Goal: Task Accomplishment & Management: Complete application form

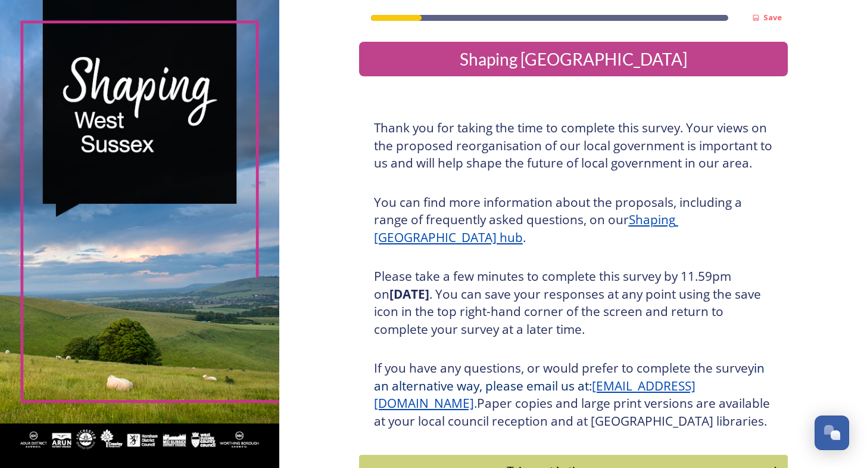
scroll to position [104, 0]
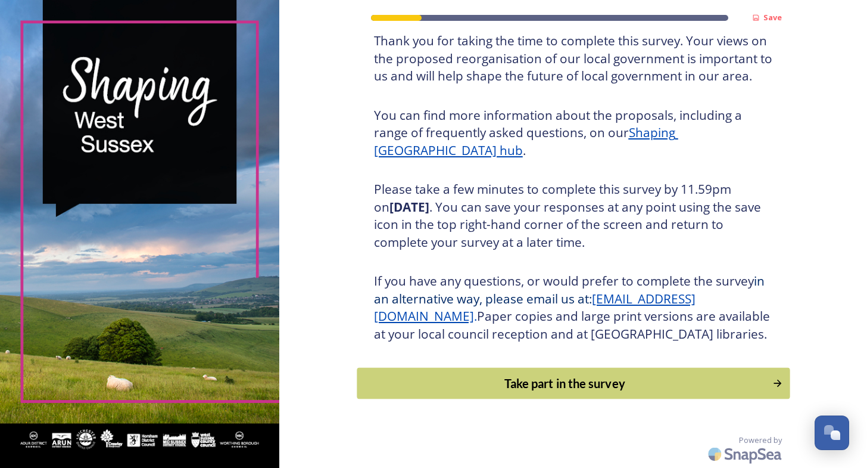
click at [558, 382] on div "Take part in the survey" at bounding box center [564, 383] width 403 height 18
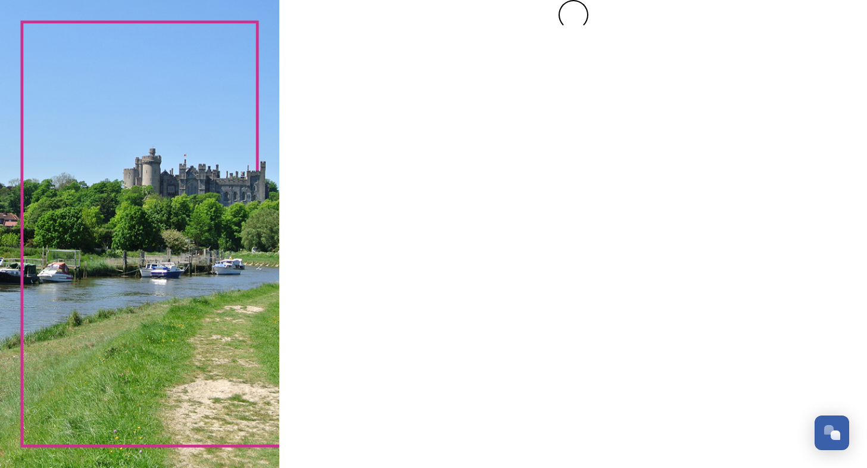
scroll to position [0, 0]
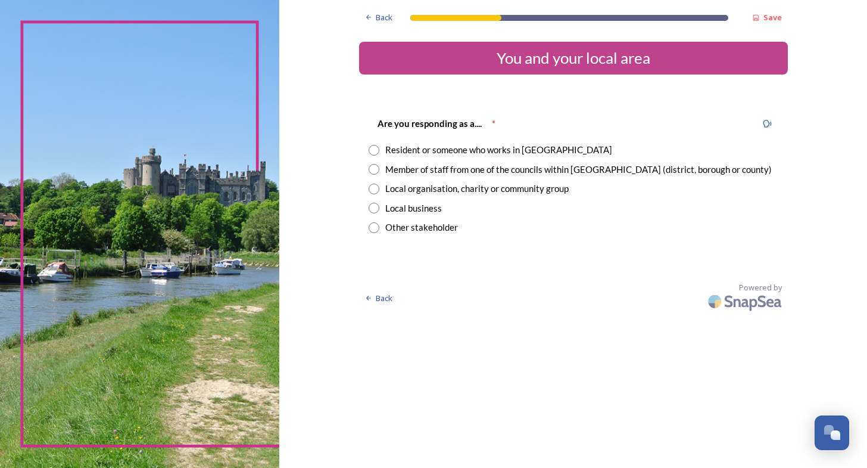
click at [369, 150] on input "radio" at bounding box center [374, 150] width 11 height 11
radio input "true"
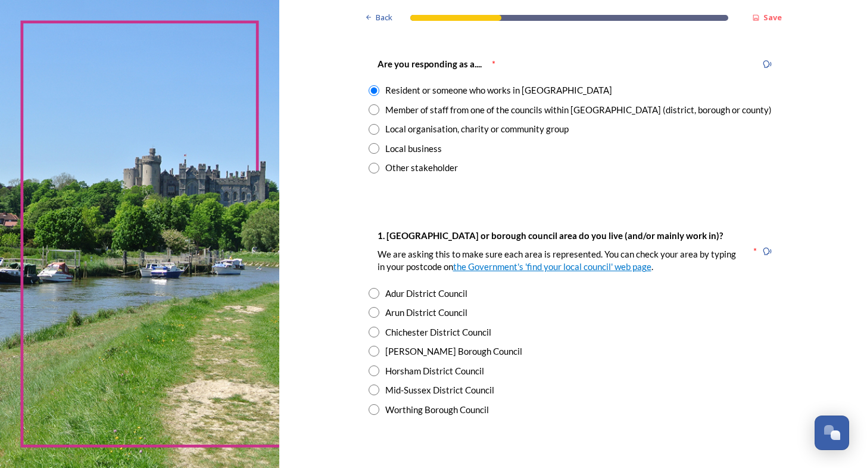
scroll to position [179, 0]
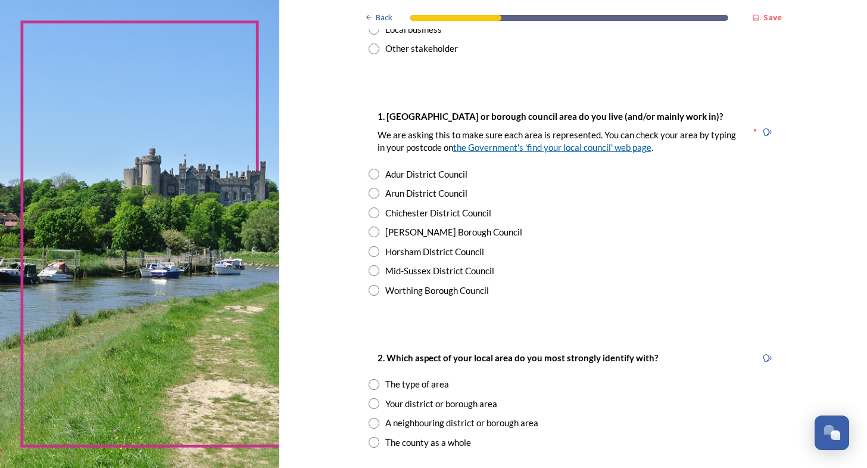
click at [595, 147] on link "the Government's 'find your local council' web page" at bounding box center [552, 147] width 198 height 11
click at [369, 251] on input "radio" at bounding box center [374, 251] width 11 height 11
radio input "true"
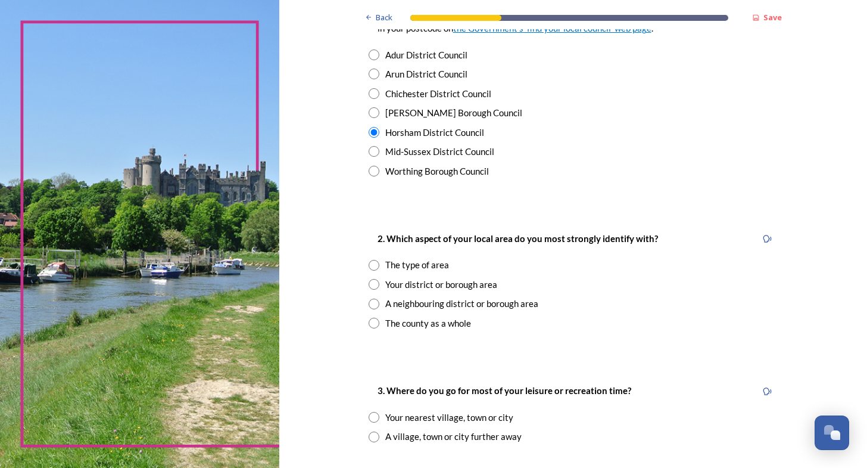
click at [369, 281] on input "radio" at bounding box center [374, 284] width 11 height 11
radio input "true"
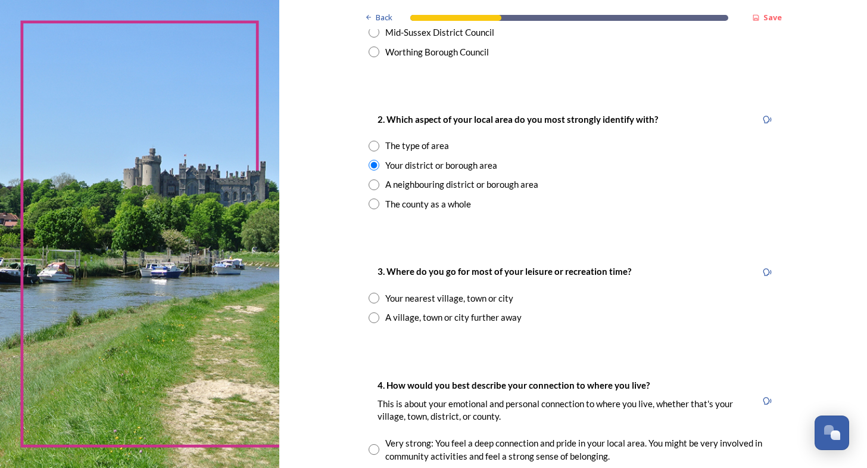
scroll to position [477, 0]
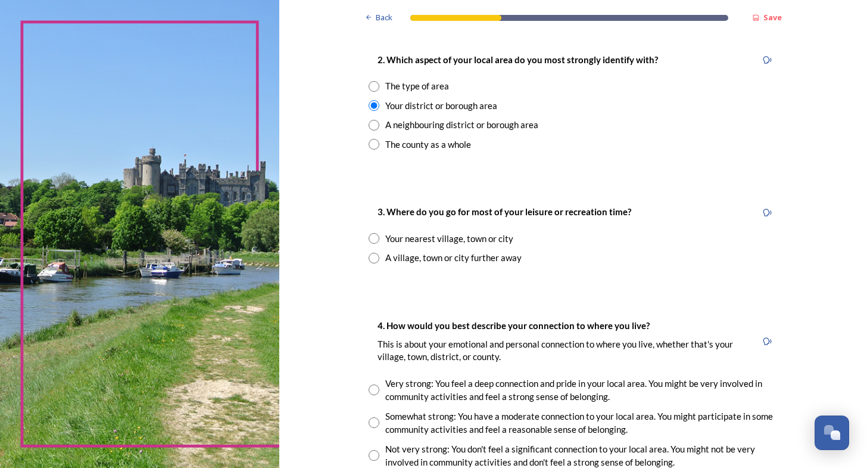
click at [369, 239] on input "radio" at bounding box center [374, 238] width 11 height 11
radio input "true"
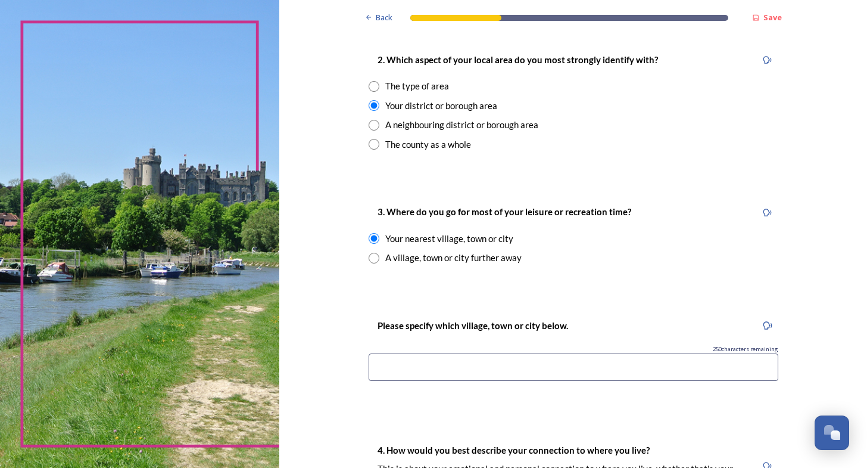
click at [411, 363] on input at bounding box center [574, 366] width 410 height 27
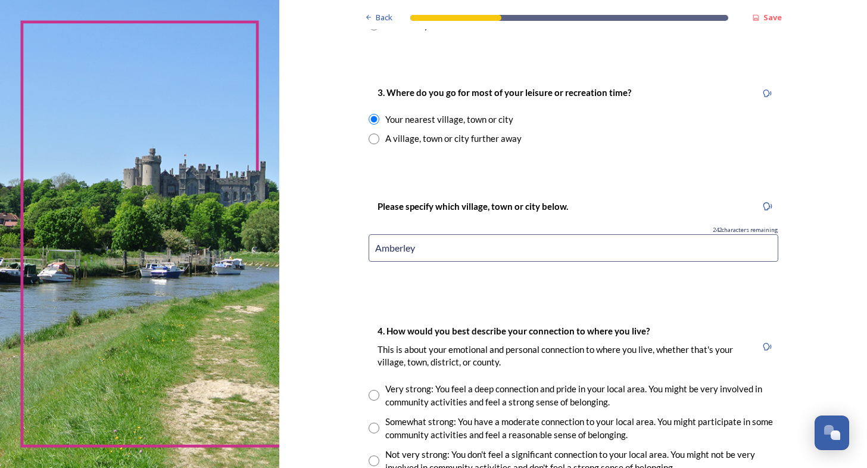
scroll to position [715, 0]
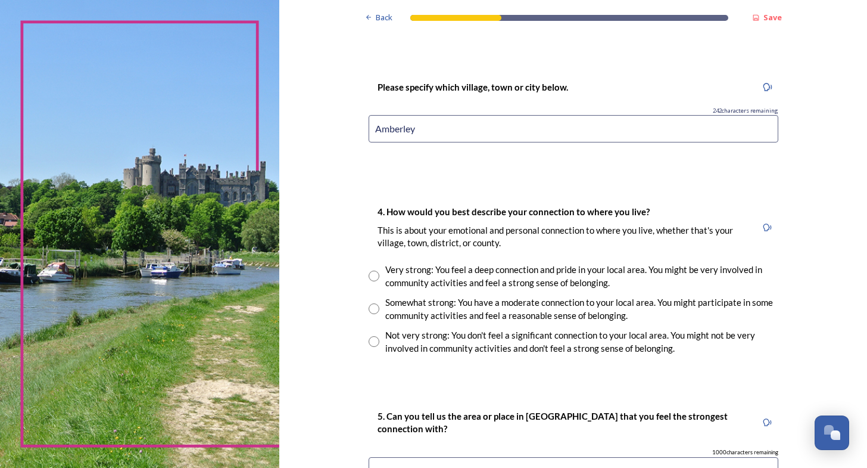
type input "Amberley"
click at [369, 307] on input "radio" at bounding box center [374, 308] width 11 height 11
radio input "true"
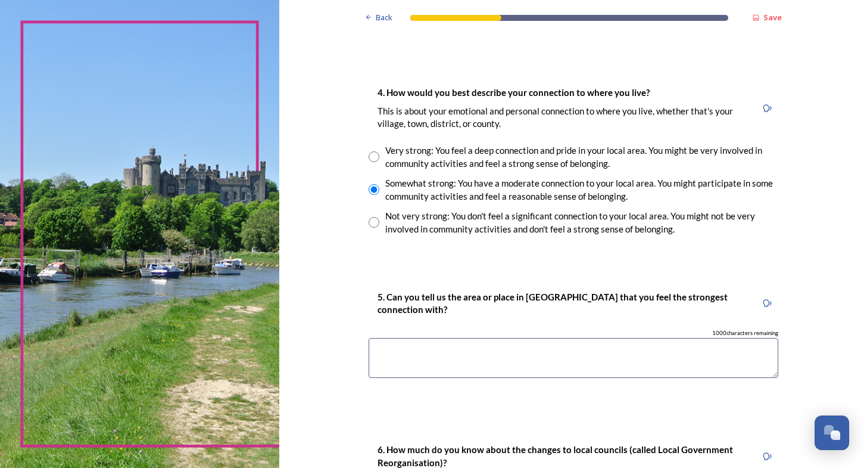
scroll to position [894, 0]
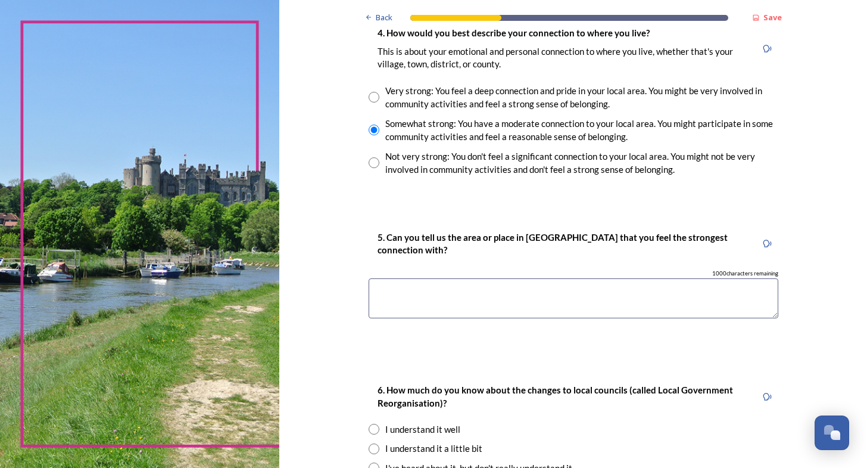
click at [430, 294] on textarea at bounding box center [574, 298] width 410 height 40
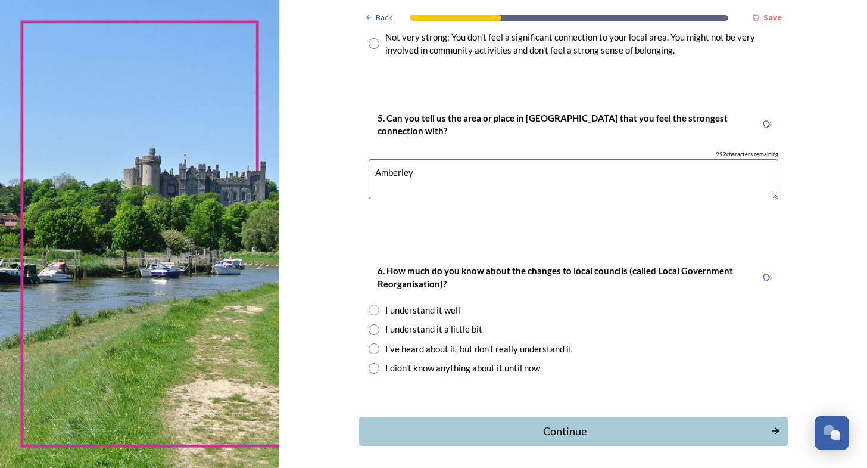
type textarea "Amberley"
click at [369, 346] on input "radio" at bounding box center [374, 348] width 11 height 11
radio input "true"
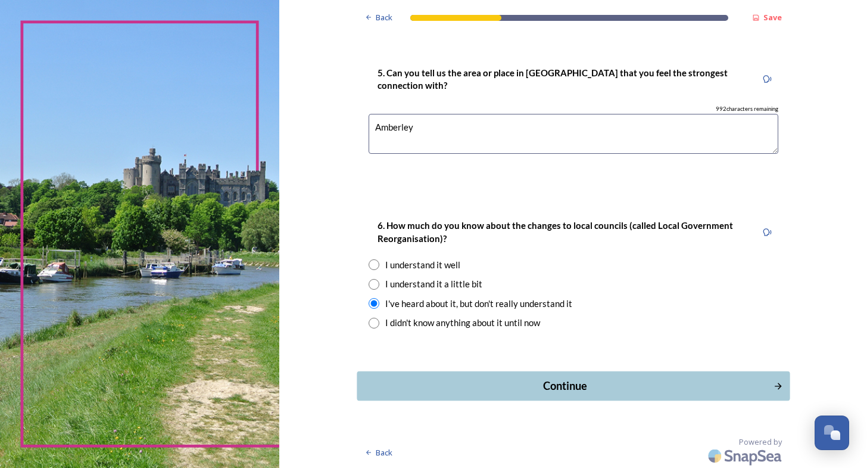
click at [585, 387] on div "Continue" at bounding box center [564, 386] width 403 height 16
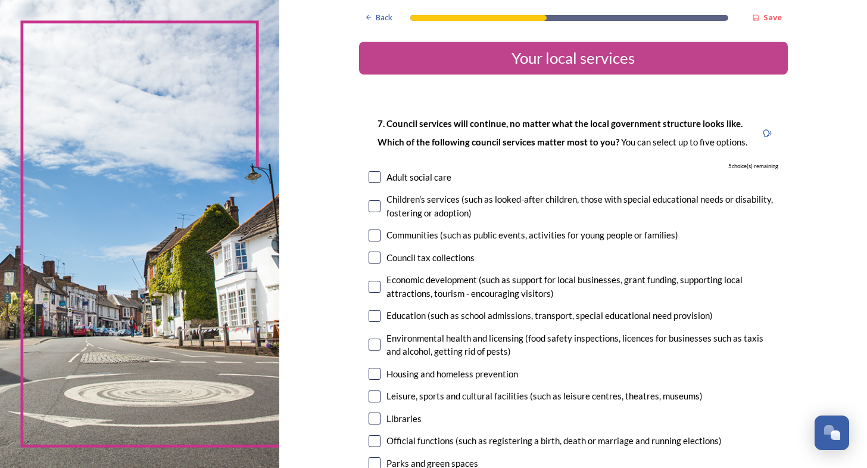
click at [375, 343] on div "Environmental health and licensing (food safety inspections, licences for busin…" at bounding box center [574, 344] width 410 height 27
click at [369, 346] on input "checkbox" at bounding box center [375, 344] width 12 height 12
click at [371, 346] on input "checkbox" at bounding box center [375, 344] width 12 height 12
checkbox input "true"
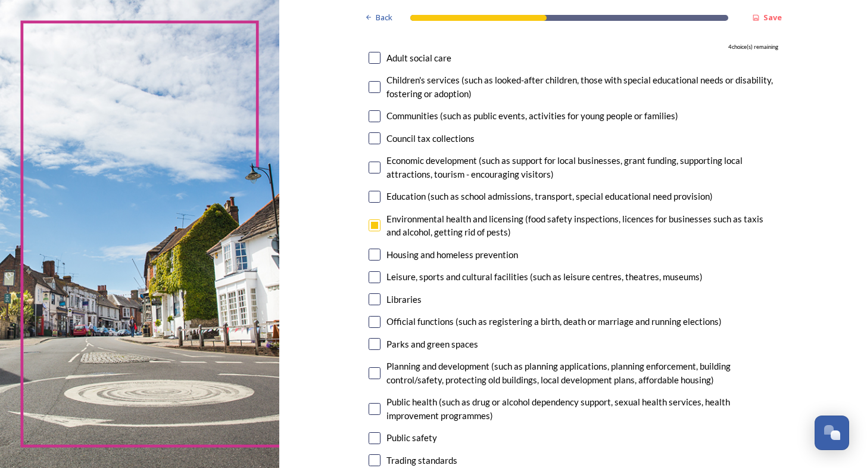
click at [370, 278] on input "checkbox" at bounding box center [375, 277] width 12 height 12
checkbox input "true"
click at [369, 297] on input "checkbox" at bounding box center [375, 299] width 12 height 12
checkbox input "true"
click at [369, 343] on input "checkbox" at bounding box center [375, 344] width 12 height 12
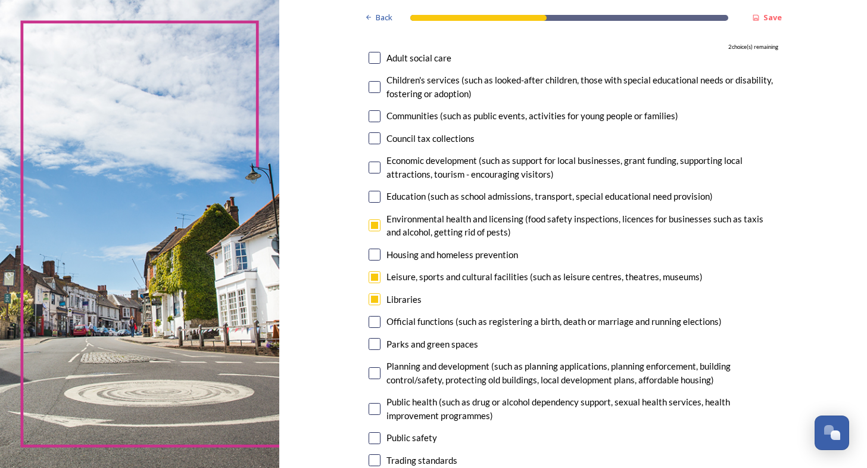
checkbox input "true"
click at [369, 376] on input "checkbox" at bounding box center [375, 373] width 12 height 12
checkbox input "true"
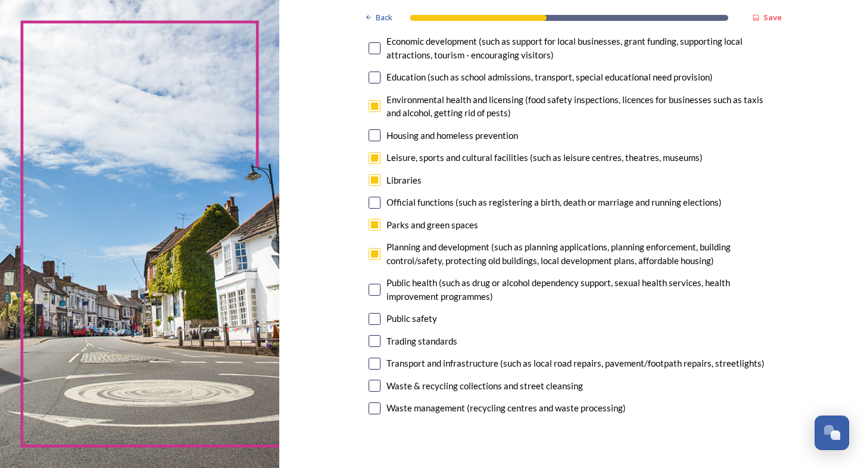
click at [370, 321] on input "checkbox" at bounding box center [375, 319] width 12 height 12
click at [370, 316] on input "checkbox" at bounding box center [375, 319] width 12 height 12
click at [372, 319] on input "checkbox" at bounding box center [375, 319] width 12 height 12
checkbox input "false"
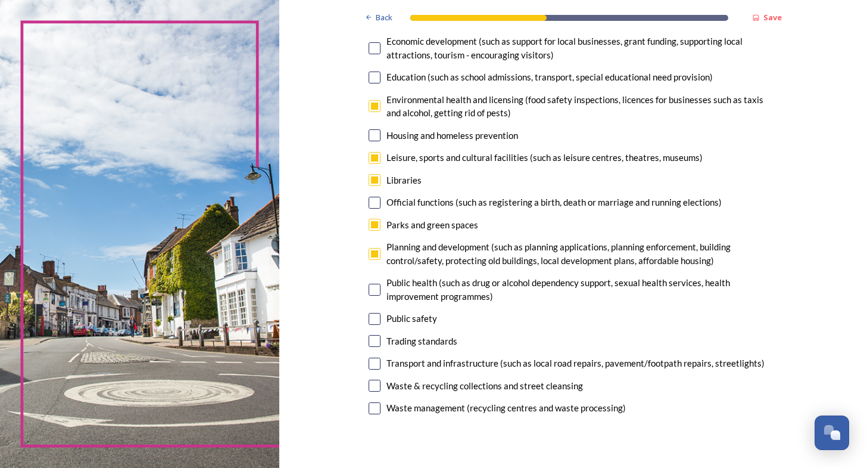
click at [371, 178] on input "checkbox" at bounding box center [375, 180] width 12 height 12
checkbox input "false"
click at [371, 363] on input "checkbox" at bounding box center [375, 363] width 12 height 12
checkbox input "true"
click at [369, 387] on input "checkbox" at bounding box center [375, 385] width 12 height 12
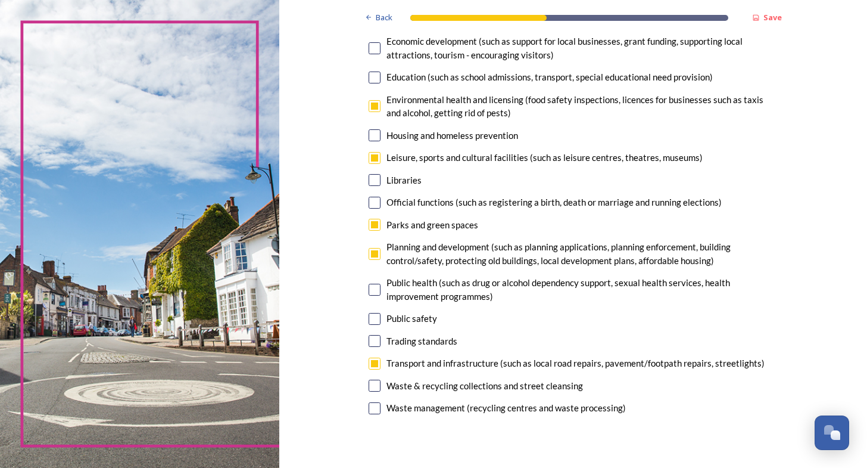
checkbox input "false"
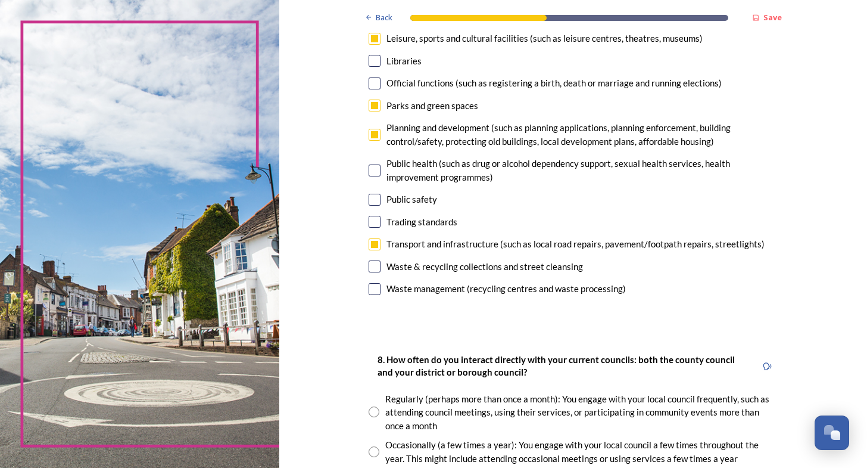
scroll to position [477, 0]
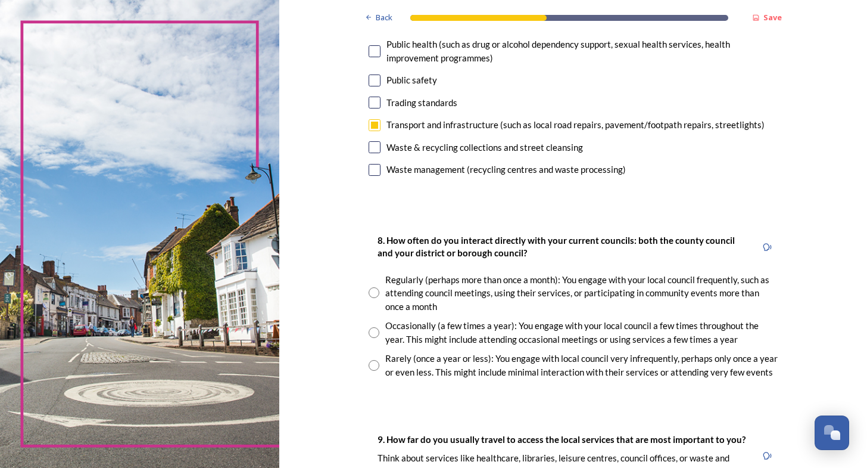
click at [369, 365] on input "radio" at bounding box center [374, 365] width 11 height 11
radio input "true"
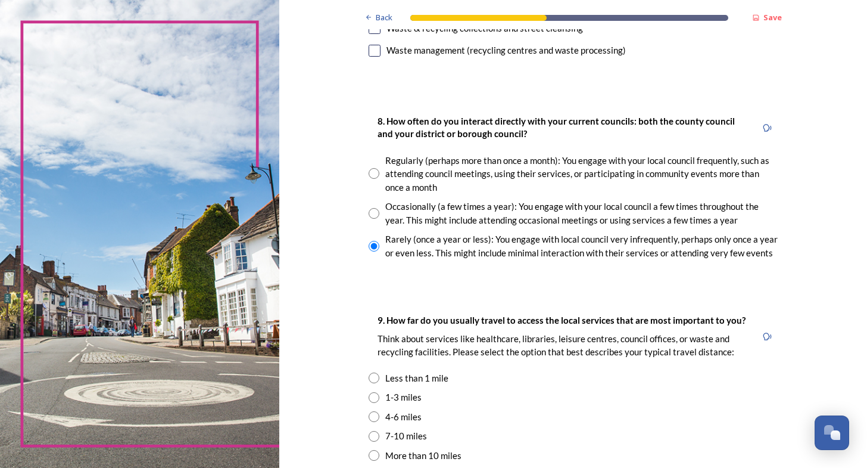
scroll to position [655, 0]
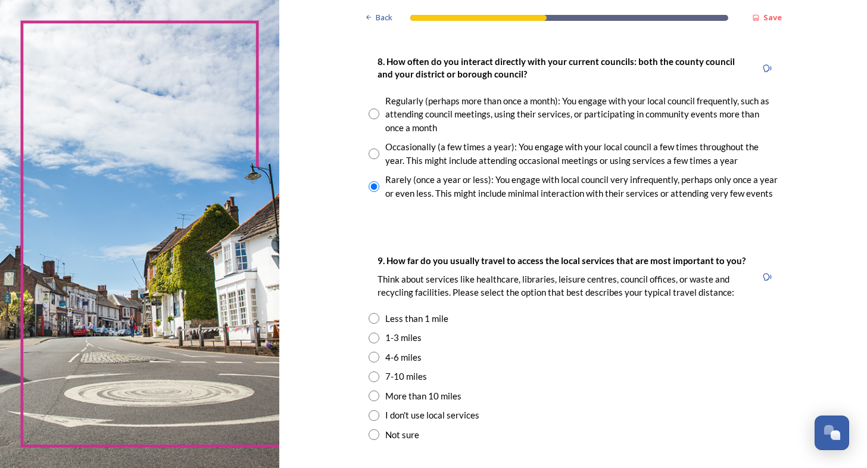
click at [369, 380] on input "radio" at bounding box center [374, 376] width 11 height 11
radio input "true"
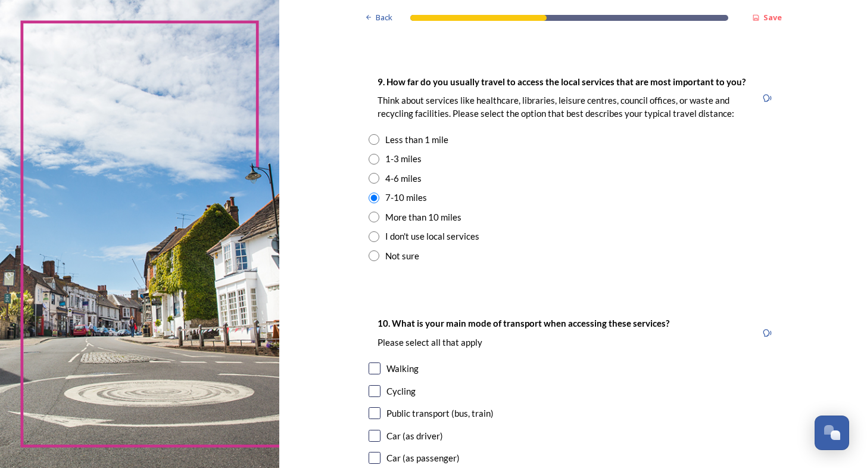
scroll to position [953, 0]
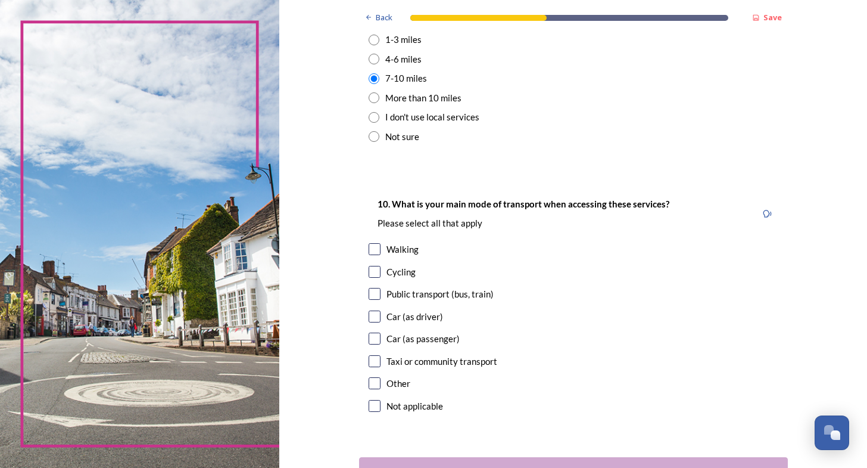
click at [369, 271] on input "checkbox" at bounding box center [375, 272] width 12 height 12
checkbox input "true"
click at [371, 315] on input "checkbox" at bounding box center [375, 316] width 12 height 12
checkbox input "true"
click at [369, 343] on input "checkbox" at bounding box center [375, 338] width 12 height 12
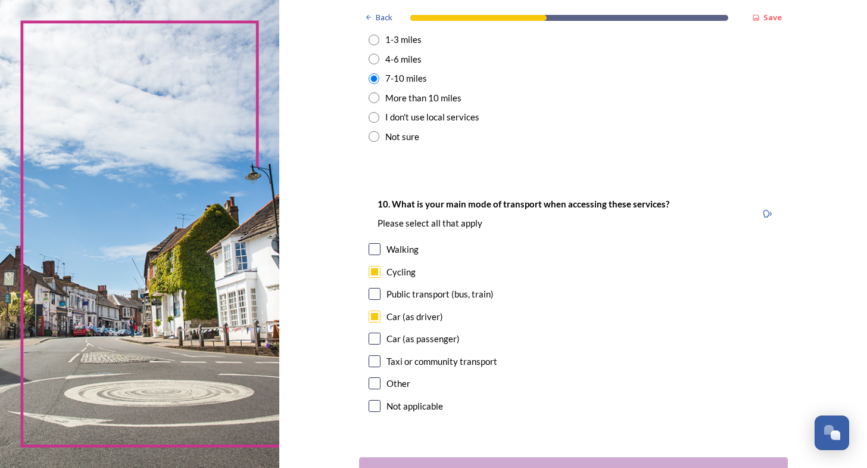
checkbox input "true"
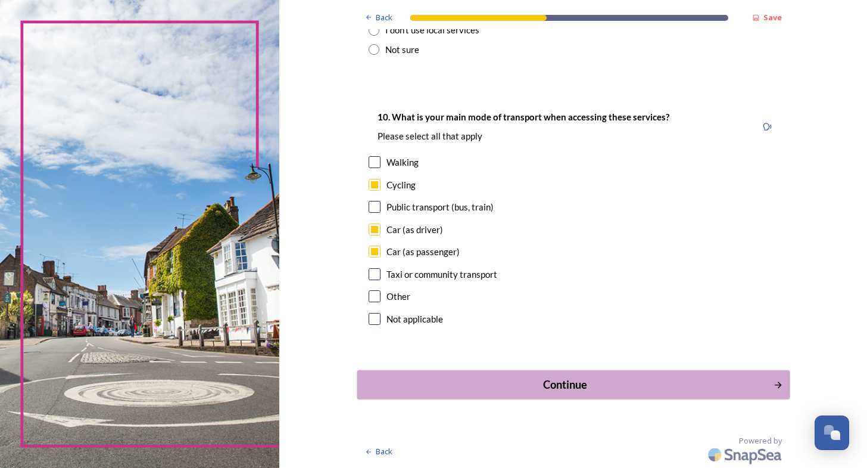
click at [611, 381] on div "Continue" at bounding box center [564, 385] width 403 height 16
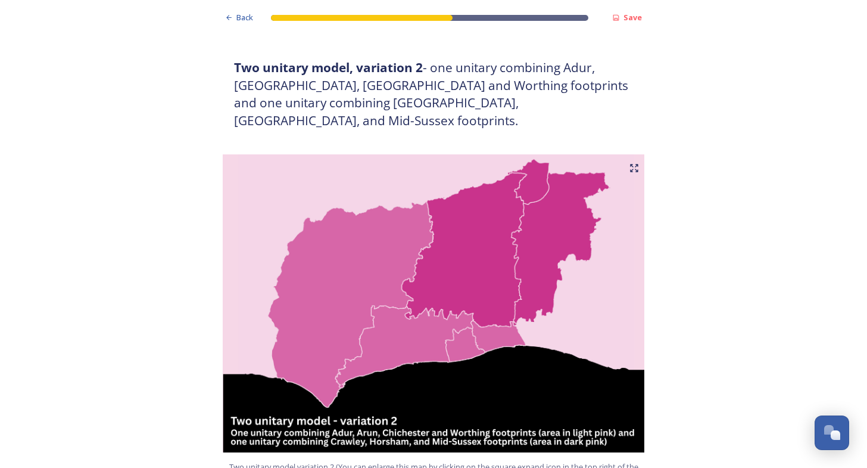
scroll to position [1311, 0]
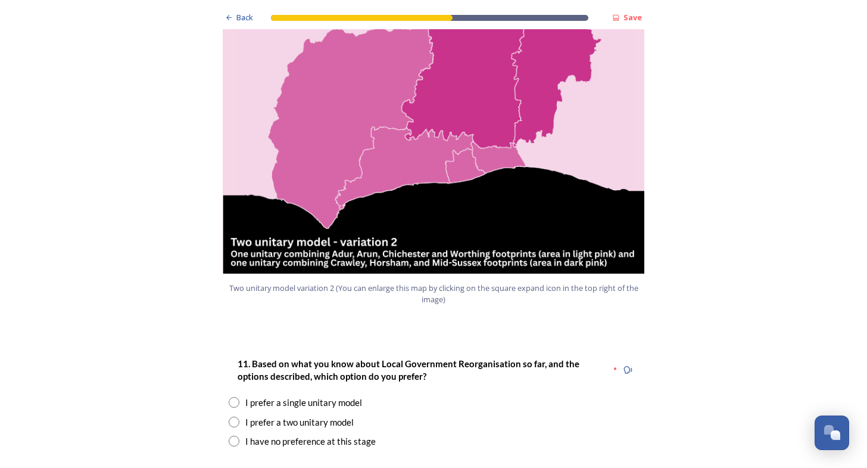
click at [229, 416] on input "radio" at bounding box center [234, 421] width 11 height 11
radio input "true"
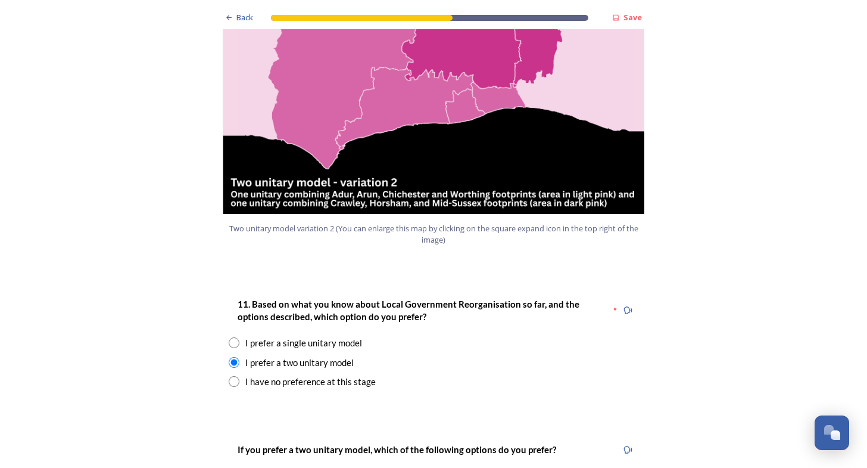
scroll to position [1549, 0]
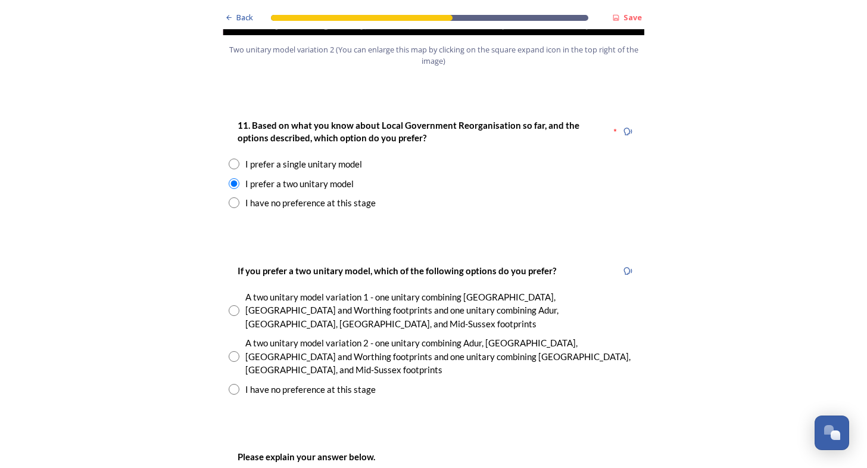
click at [229, 384] on input "radio" at bounding box center [234, 389] width 11 height 11
radio input "true"
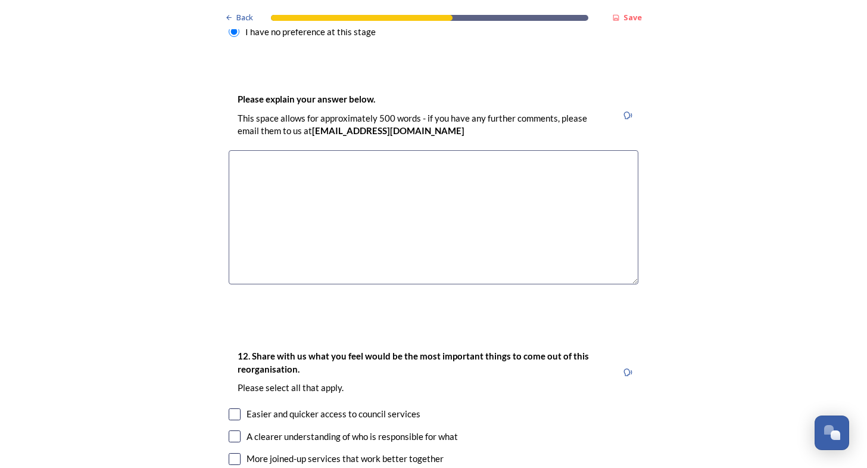
scroll to position [2026, 0]
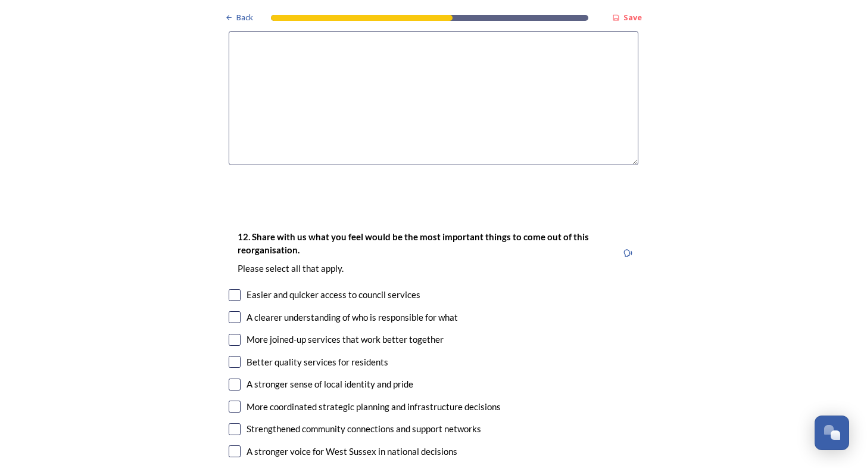
click at [229, 378] on input "checkbox" at bounding box center [235, 384] width 12 height 12
checkbox input "true"
click at [229, 400] on input "checkbox" at bounding box center [235, 406] width 12 height 12
checkbox input "true"
click at [229, 423] on input "checkbox" at bounding box center [235, 429] width 12 height 12
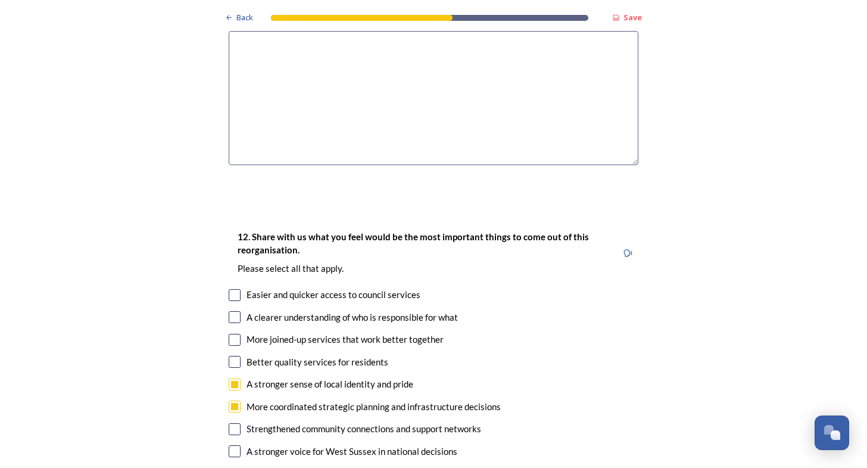
checkbox input "true"
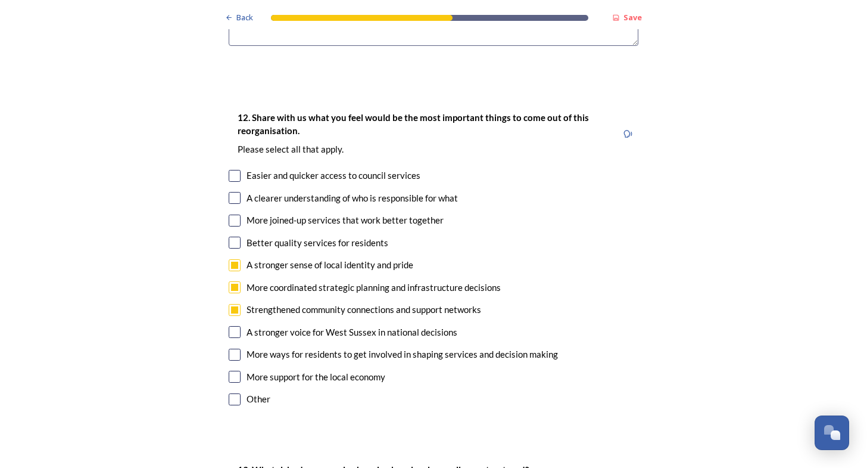
click at [229, 326] on input "checkbox" at bounding box center [235, 332] width 12 height 12
checkbox input "true"
click at [230, 349] on input "checkbox" at bounding box center [235, 355] width 12 height 12
checkbox input "true"
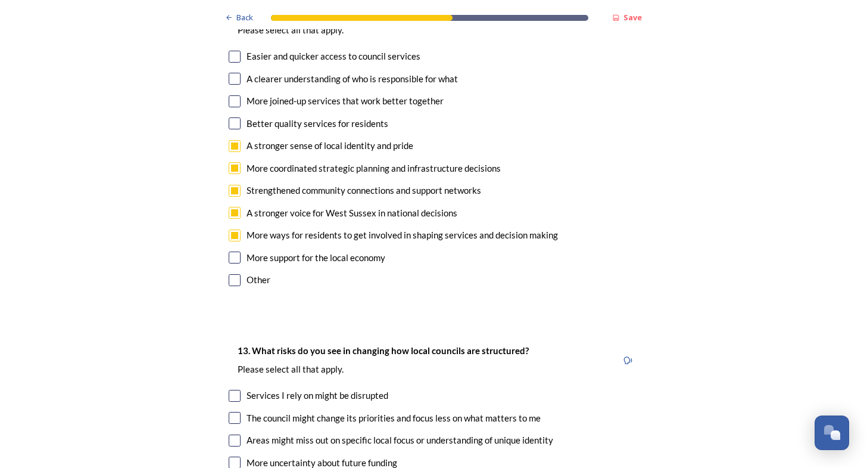
scroll to position [2383, 0]
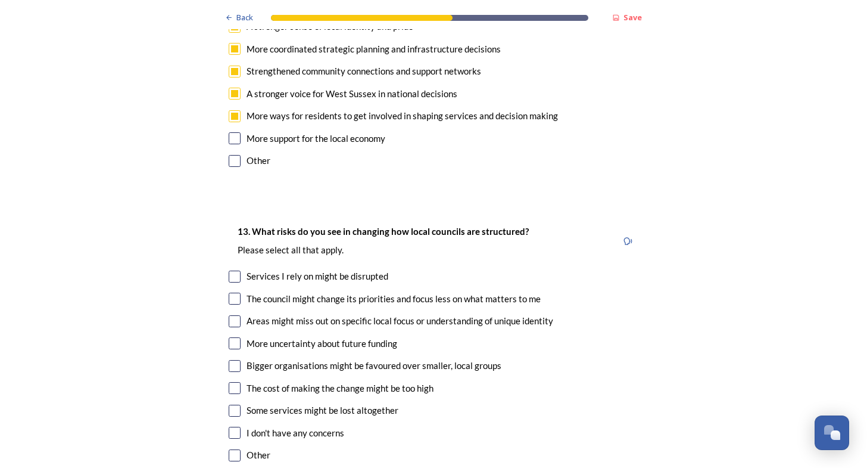
click at [231, 270] on input "checkbox" at bounding box center [235, 276] width 12 height 12
checkbox input "true"
click at [229, 293] on input "checkbox" at bounding box center [235, 299] width 12 height 12
checkbox input "true"
click at [233, 315] on input "checkbox" at bounding box center [235, 321] width 12 height 12
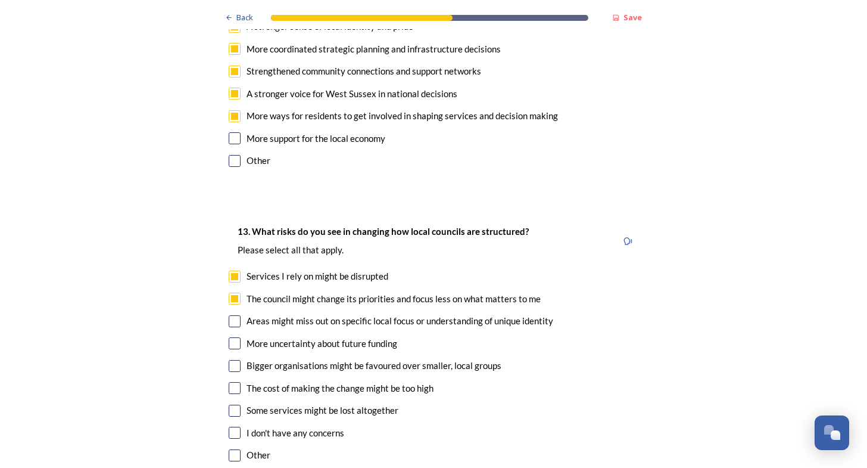
checkbox input "true"
click at [231, 360] on input "checkbox" at bounding box center [235, 366] width 12 height 12
checkbox input "true"
click at [229, 405] on input "checkbox" at bounding box center [235, 411] width 12 height 12
checkbox input "true"
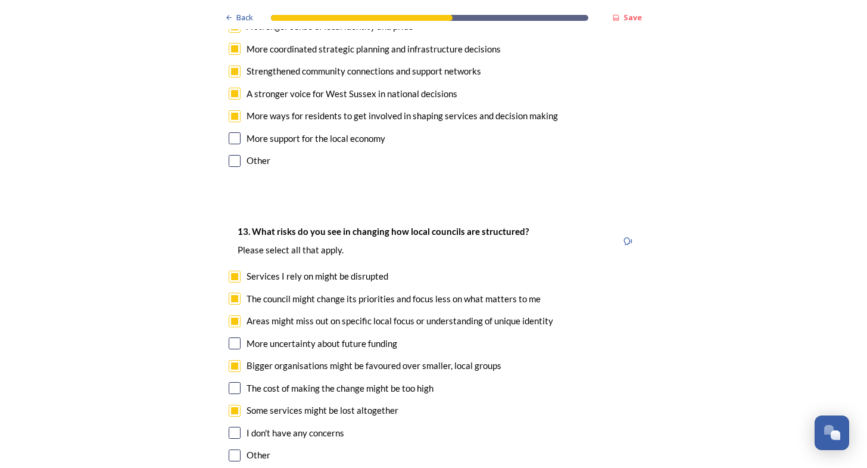
scroll to position [2562, 0]
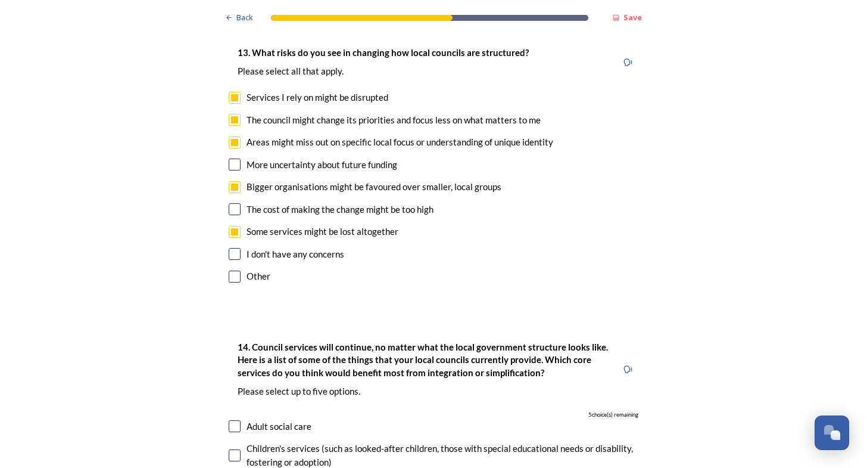
drag, startPoint x: 569, startPoint y: 314, endPoint x: 519, endPoint y: 321, distance: 50.6
click at [519, 334] on div "14. Council services will continue, no matter what the local government structu…" at bounding box center [423, 369] width 388 height 71
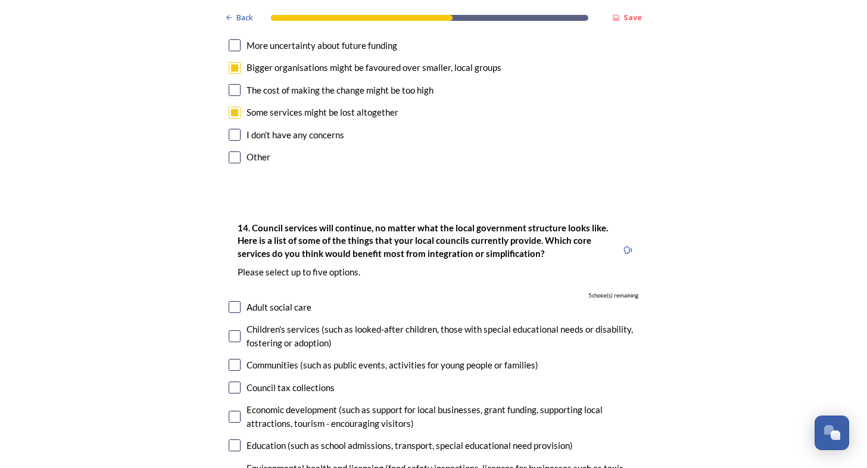
scroll to position [2740, 0]
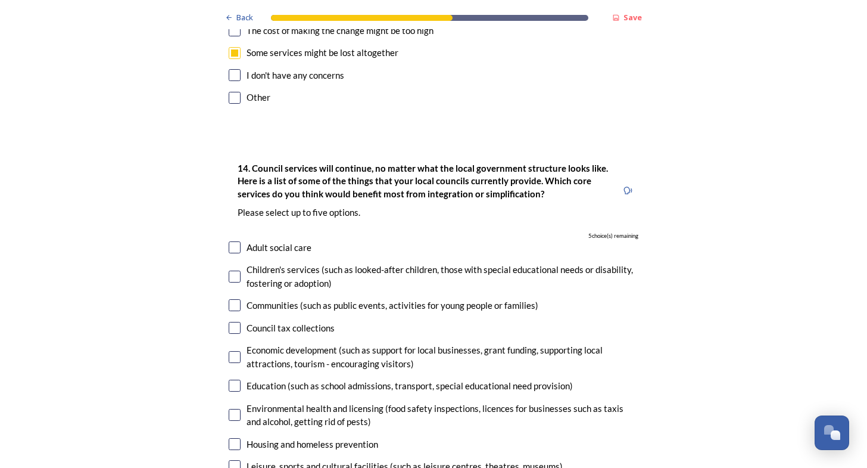
drag, startPoint x: 612, startPoint y: 265, endPoint x: 788, endPoint y: 328, distance: 186.7
click at [229, 379] on input "checkbox" at bounding box center [235, 385] width 12 height 12
checkbox input "true"
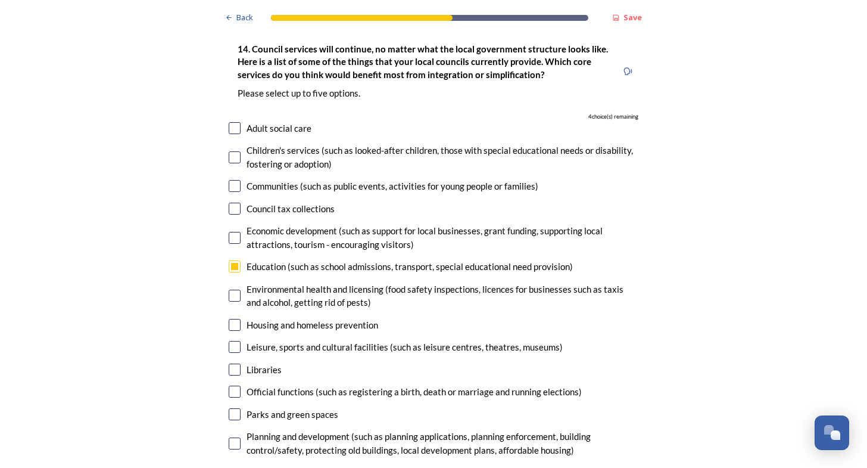
click at [235, 341] on input "checkbox" at bounding box center [235, 347] width 12 height 12
checkbox input "true"
click at [230, 385] on input "checkbox" at bounding box center [235, 391] width 12 height 12
checkbox input "true"
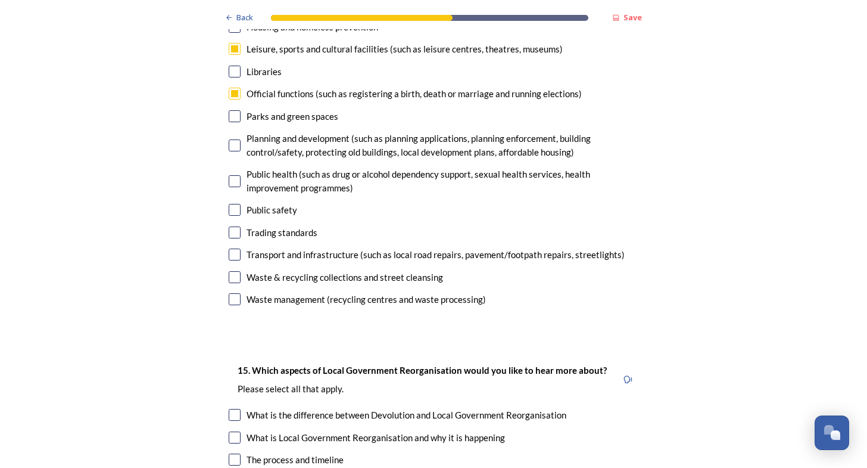
scroll to position [3277, 0]
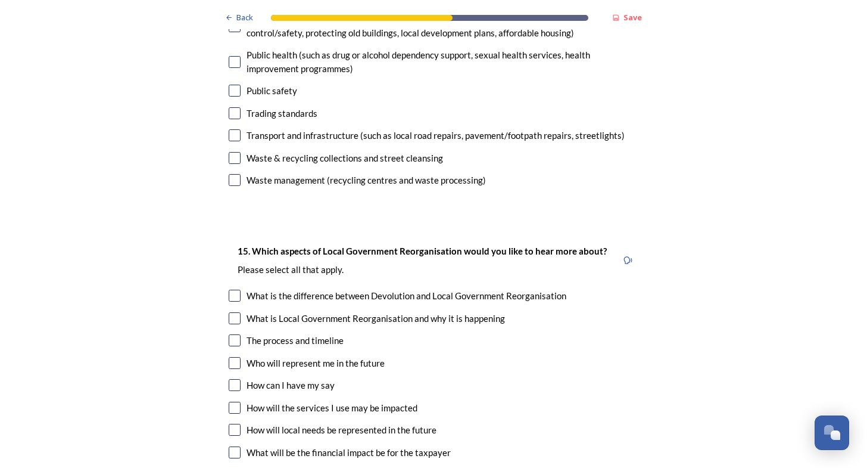
click at [231, 290] on input "checkbox" at bounding box center [235, 296] width 12 height 12
checkbox input "true"
click at [230, 312] on input "checkbox" at bounding box center [235, 318] width 12 height 12
checkbox input "true"
click at [234, 334] on input "checkbox" at bounding box center [235, 340] width 12 height 12
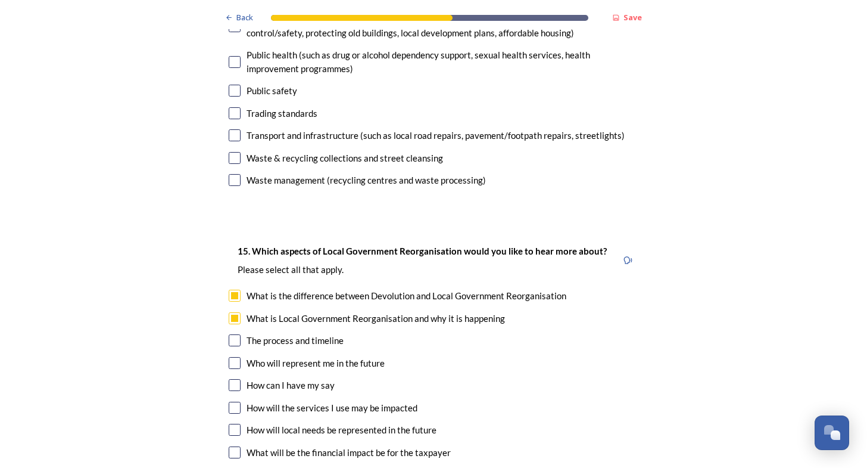
checkbox input "true"
click at [230, 402] on input "checkbox" at bounding box center [235, 408] width 12 height 12
checkbox input "true"
click at [231, 424] on input "checkbox" at bounding box center [235, 430] width 12 height 12
checkbox input "true"
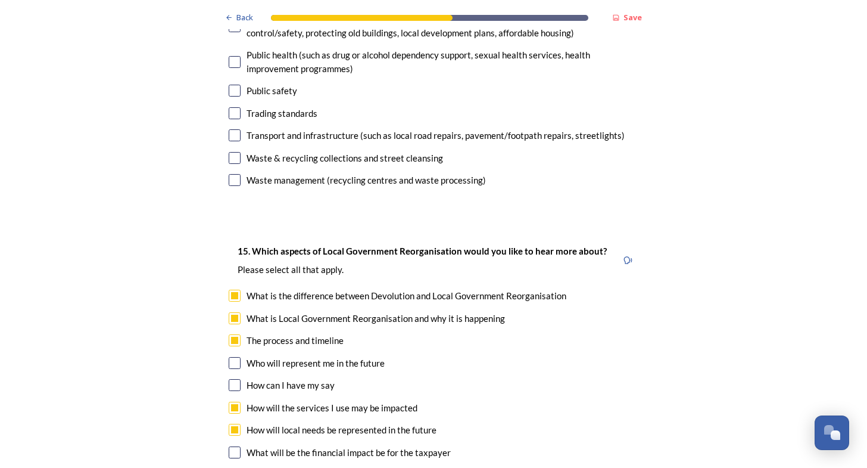
click at [229, 467] on input "checkbox" at bounding box center [235, 474] width 12 height 12
checkbox input "true"
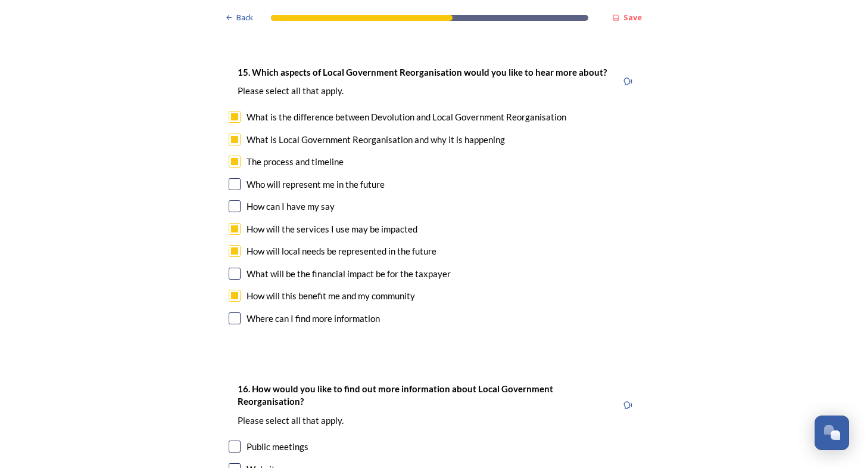
scroll to position [3575, 0]
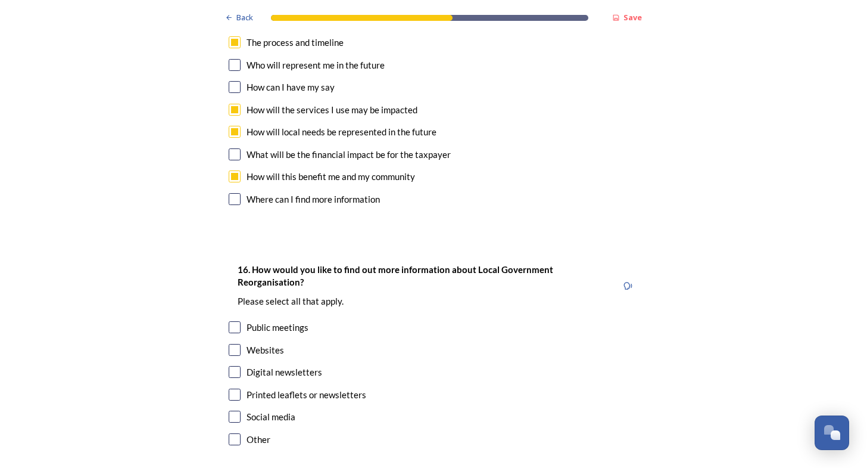
click at [231, 321] on input "checkbox" at bounding box center [235, 327] width 12 height 12
checkbox input "true"
click at [230, 344] on input "checkbox" at bounding box center [235, 350] width 12 height 12
checkbox input "true"
click at [232, 388] on input "checkbox" at bounding box center [235, 394] width 12 height 12
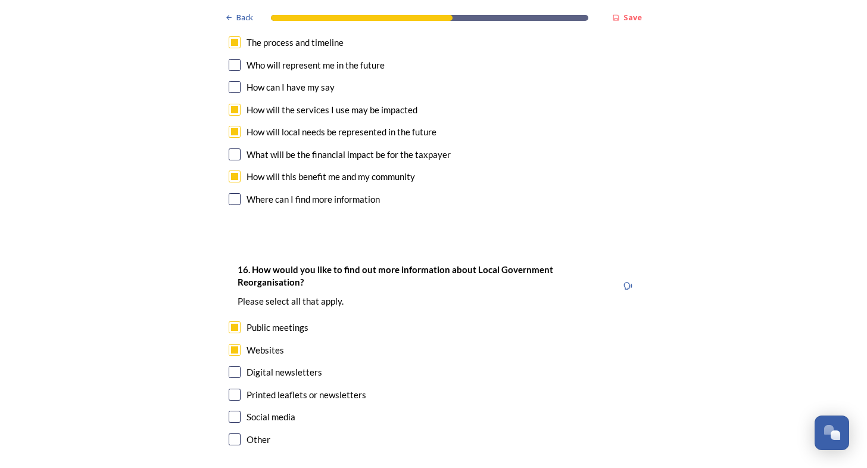
checkbox input "true"
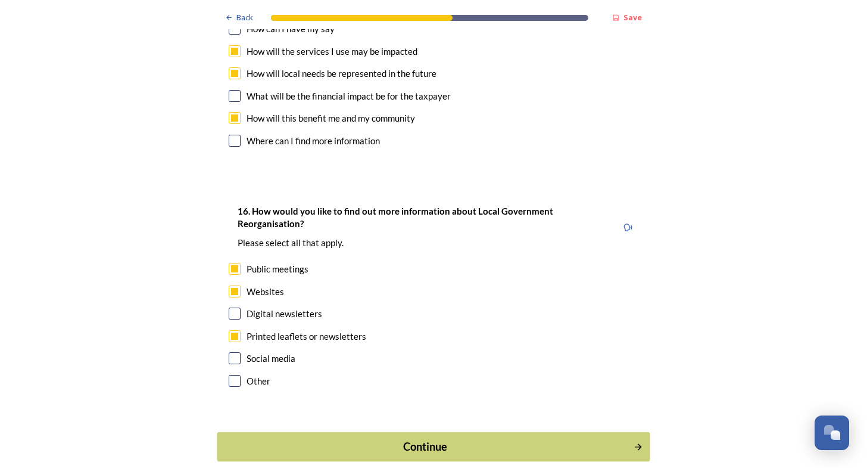
click at [440, 438] on div "Continue" at bounding box center [425, 446] width 403 height 16
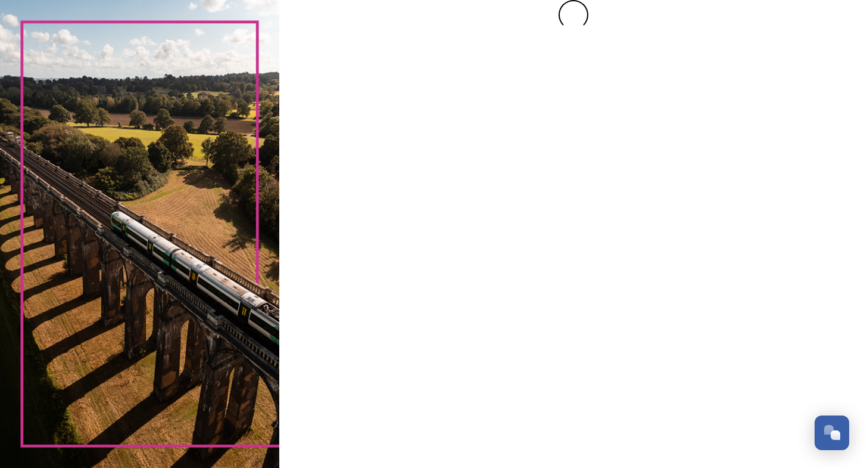
scroll to position [0, 0]
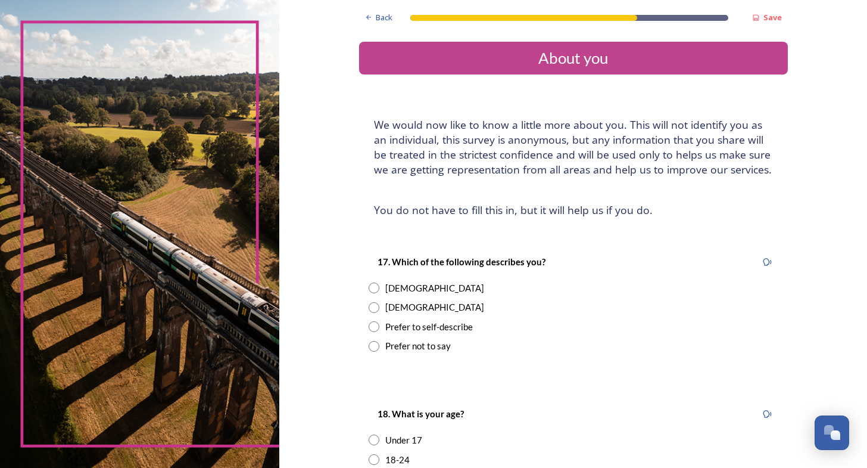
click at [369, 285] on input "radio" at bounding box center [374, 287] width 11 height 11
radio input "true"
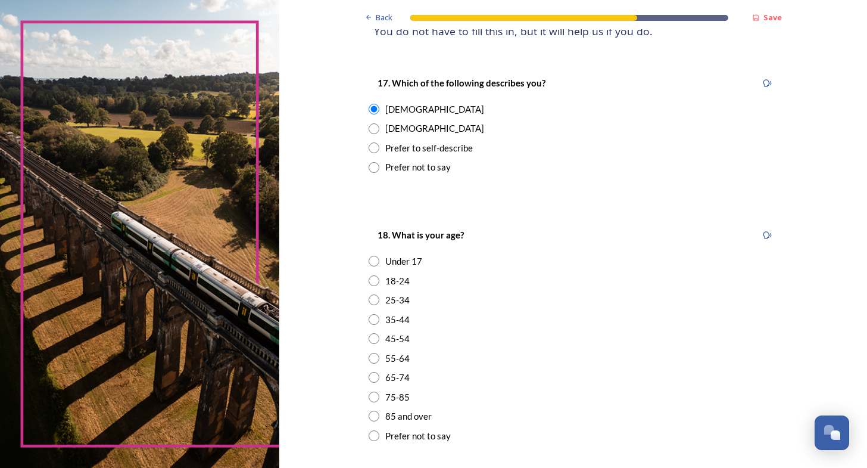
scroll to position [298, 0]
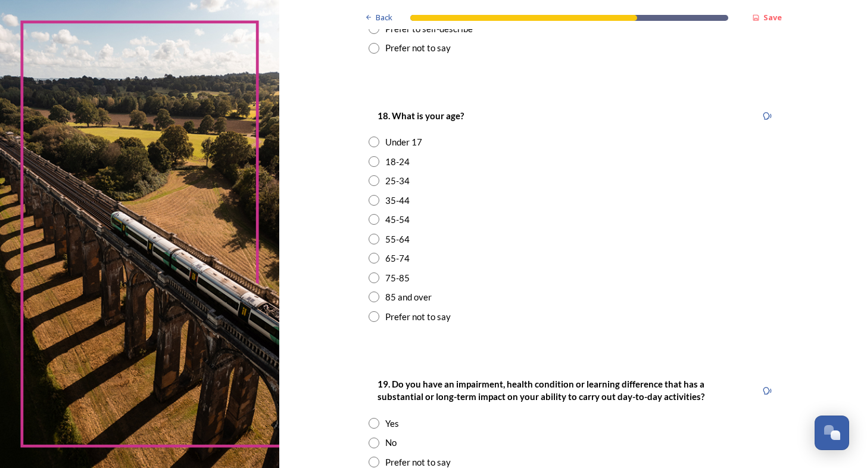
click at [371, 256] on input "radio" at bounding box center [374, 258] width 11 height 11
radio input "true"
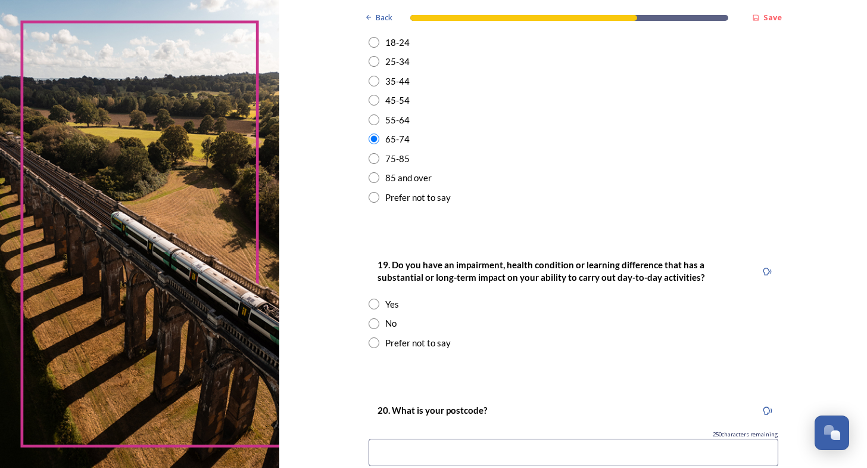
click at [371, 323] on input "radio" at bounding box center [374, 323] width 11 height 11
radio input "true"
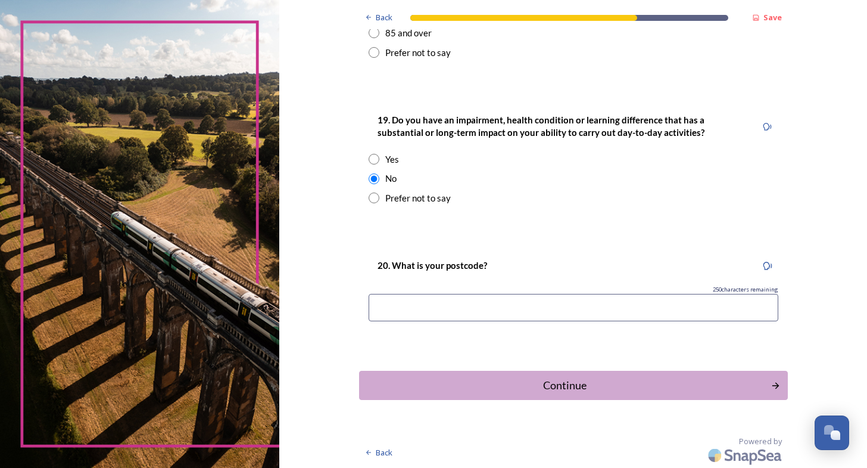
click at [570, 312] on input at bounding box center [574, 307] width 410 height 27
type input "BN18 9NR"
click at [555, 384] on div "Continue" at bounding box center [564, 385] width 403 height 16
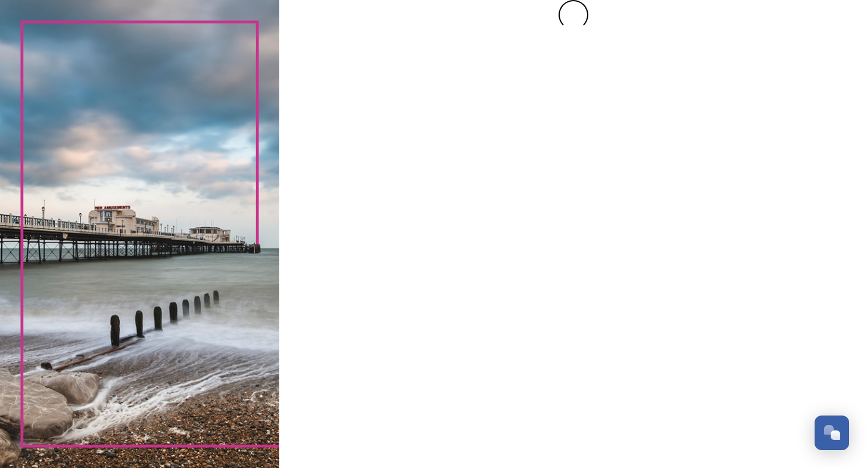
scroll to position [0, 0]
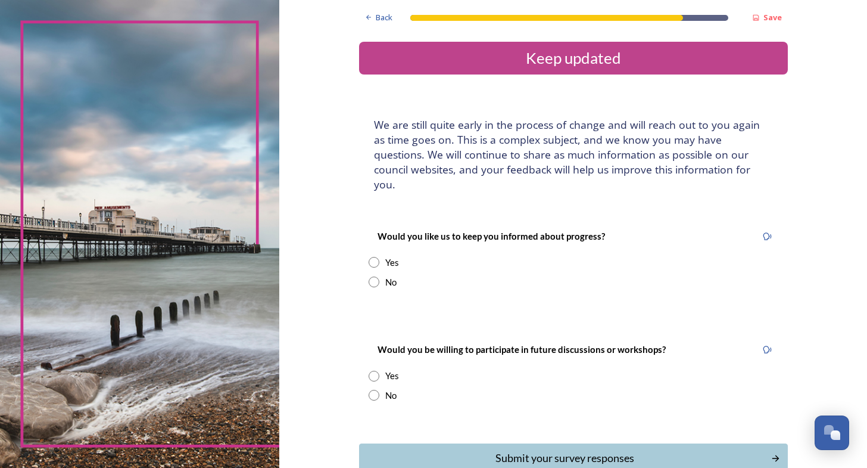
click at [371, 257] on input "radio" at bounding box center [374, 262] width 11 height 11
radio input "true"
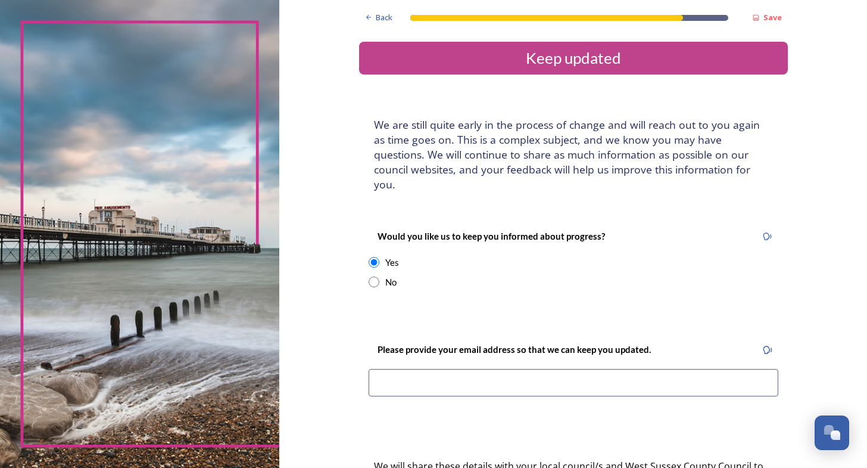
click at [550, 369] on input at bounding box center [574, 382] width 410 height 27
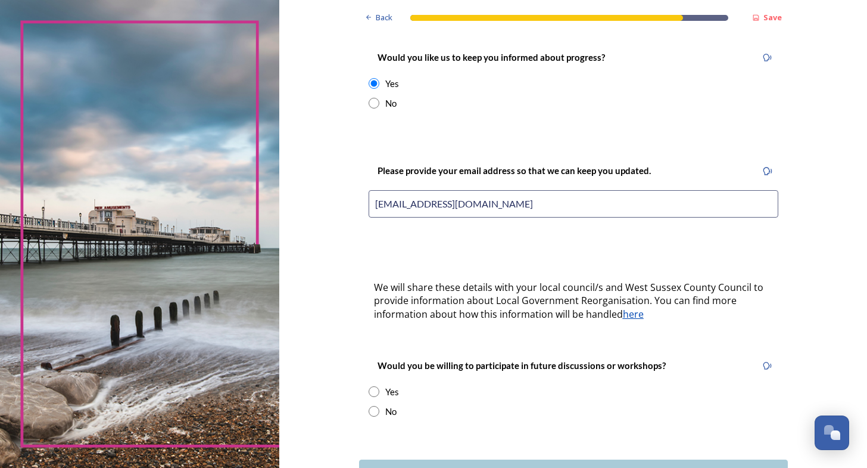
scroll to position [253, 0]
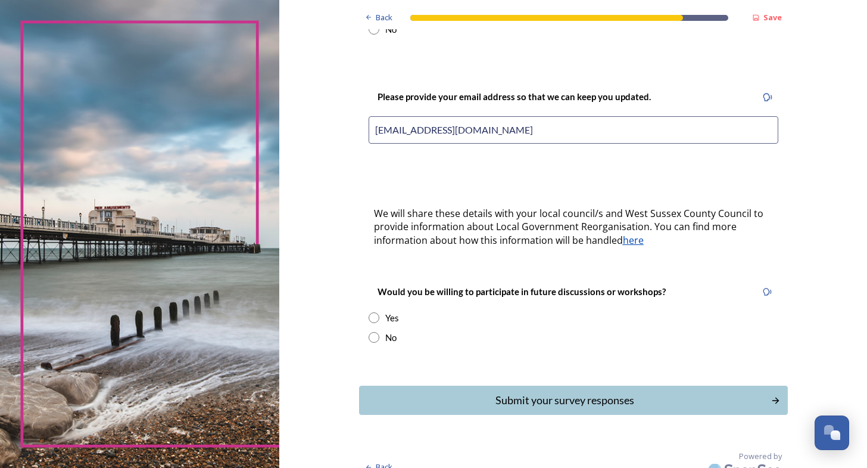
type input "[EMAIL_ADDRESS][DOMAIN_NAME]"
drag, startPoint x: 367, startPoint y: 322, endPoint x: 759, endPoint y: 331, distance: 392.1
click at [369, 332] on input "radio" at bounding box center [374, 337] width 11 height 11
radio input "true"
click at [610, 392] on div "Submit your survey responses" at bounding box center [564, 400] width 403 height 16
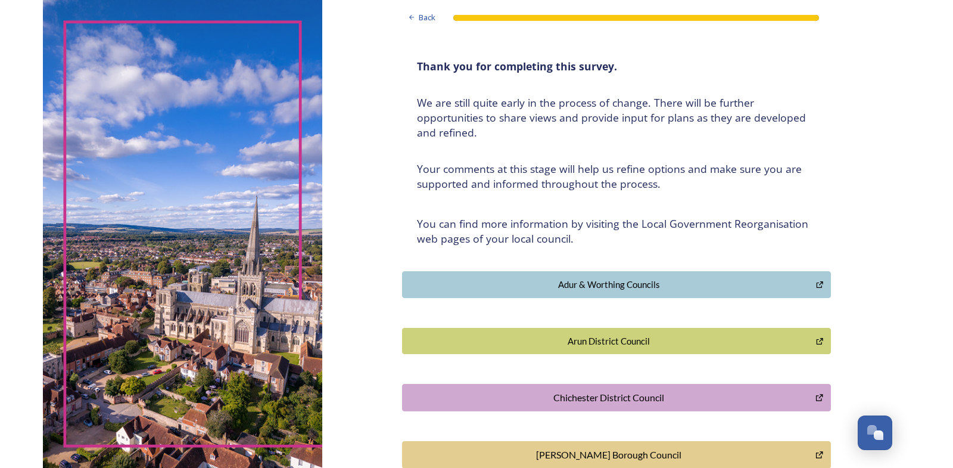
scroll to position [0, 0]
